Goal: Information Seeking & Learning: Check status

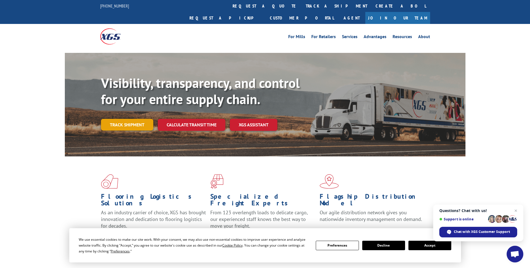
click at [121, 119] on link "Track shipment" at bounding box center [127, 125] width 52 height 12
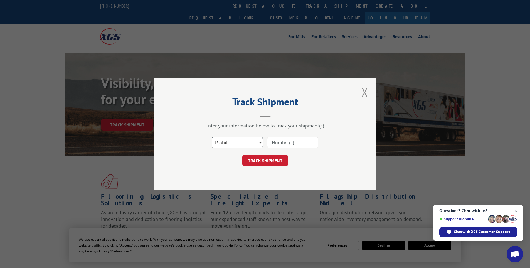
click at [228, 139] on select "Select category... Probill BOL PO" at bounding box center [237, 143] width 51 height 12
click at [244, 148] on select "Select category... Probill BOL PO" at bounding box center [237, 143] width 51 height 12
click at [243, 145] on select "Select category... Probill BOL PO" at bounding box center [237, 143] width 51 height 12
click at [234, 184] on div "Track Shipment Enter your information below to track your shipment(s). Select c…" at bounding box center [265, 134] width 223 height 113
click at [238, 147] on select "Select category... Probill BOL PO" at bounding box center [237, 143] width 51 height 12
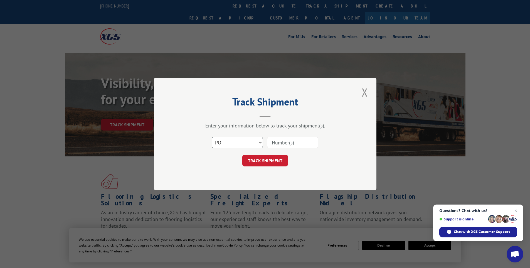
click at [212, 137] on select "Select category... Probill BOL PO" at bounding box center [237, 143] width 51 height 12
click at [289, 142] on input at bounding box center [292, 143] width 51 height 12
click at [246, 142] on select "Select category... Probill BOL PO" at bounding box center [237, 143] width 51 height 12
select select "probill"
click at [212, 137] on select "Select category... Probill BOL PO" at bounding box center [237, 143] width 51 height 12
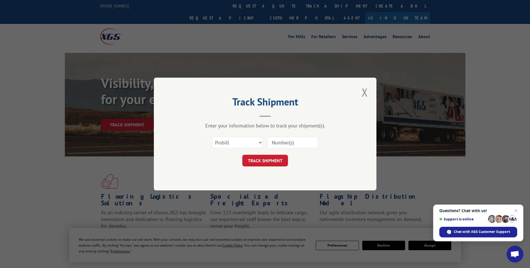
click at [301, 142] on input at bounding box center [292, 143] width 51 height 12
type input "17257092"
click button "TRACK SHIPMENT" at bounding box center [266, 161] width 46 height 12
